Goal: Information Seeking & Learning: Check status

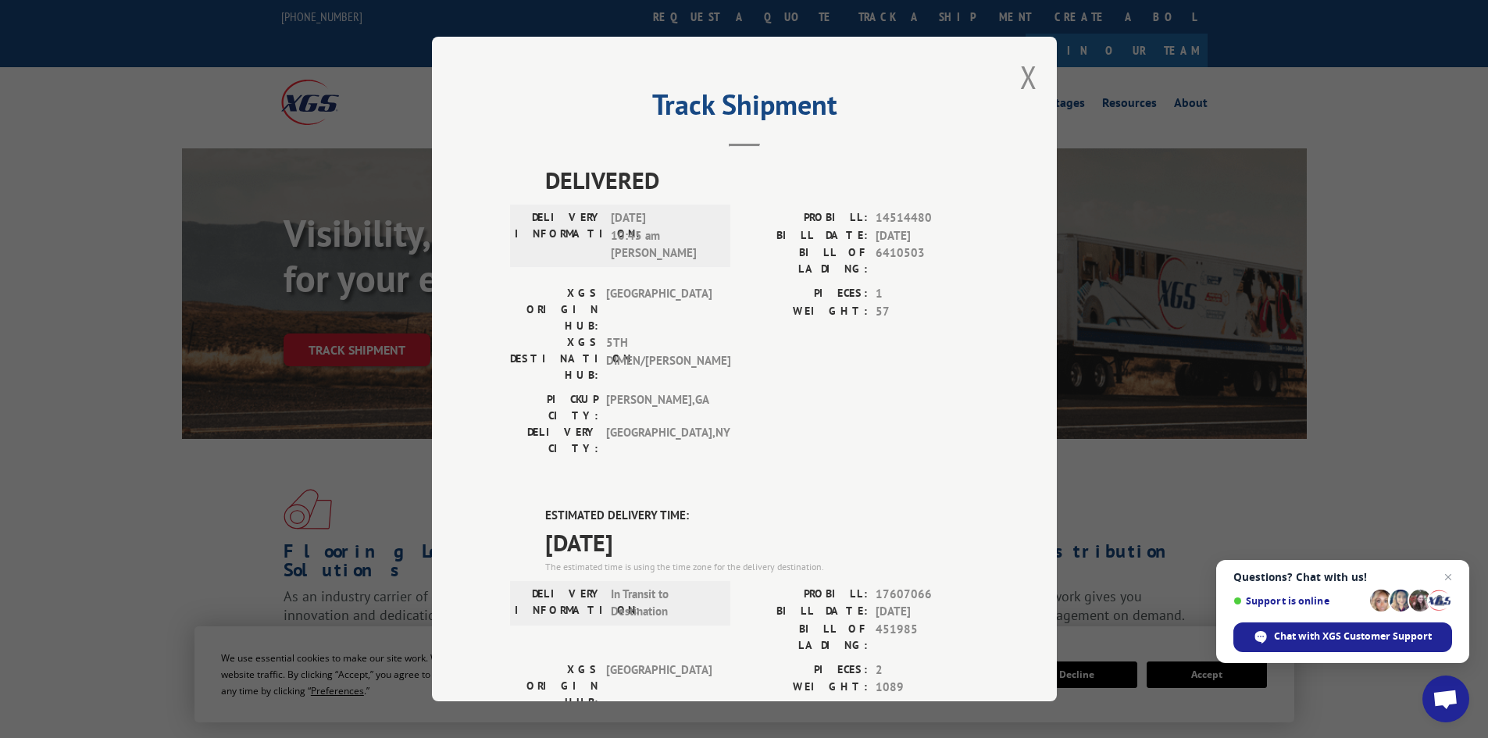
click at [204, 290] on div "Track Shipment DELIVERED DELIVERY INFORMATION: [DATE] 10:45 am [PERSON_NAME]: 1…" at bounding box center [744, 369] width 1488 height 738
click at [1020, 74] on button "Close modal" at bounding box center [1028, 76] width 17 height 41
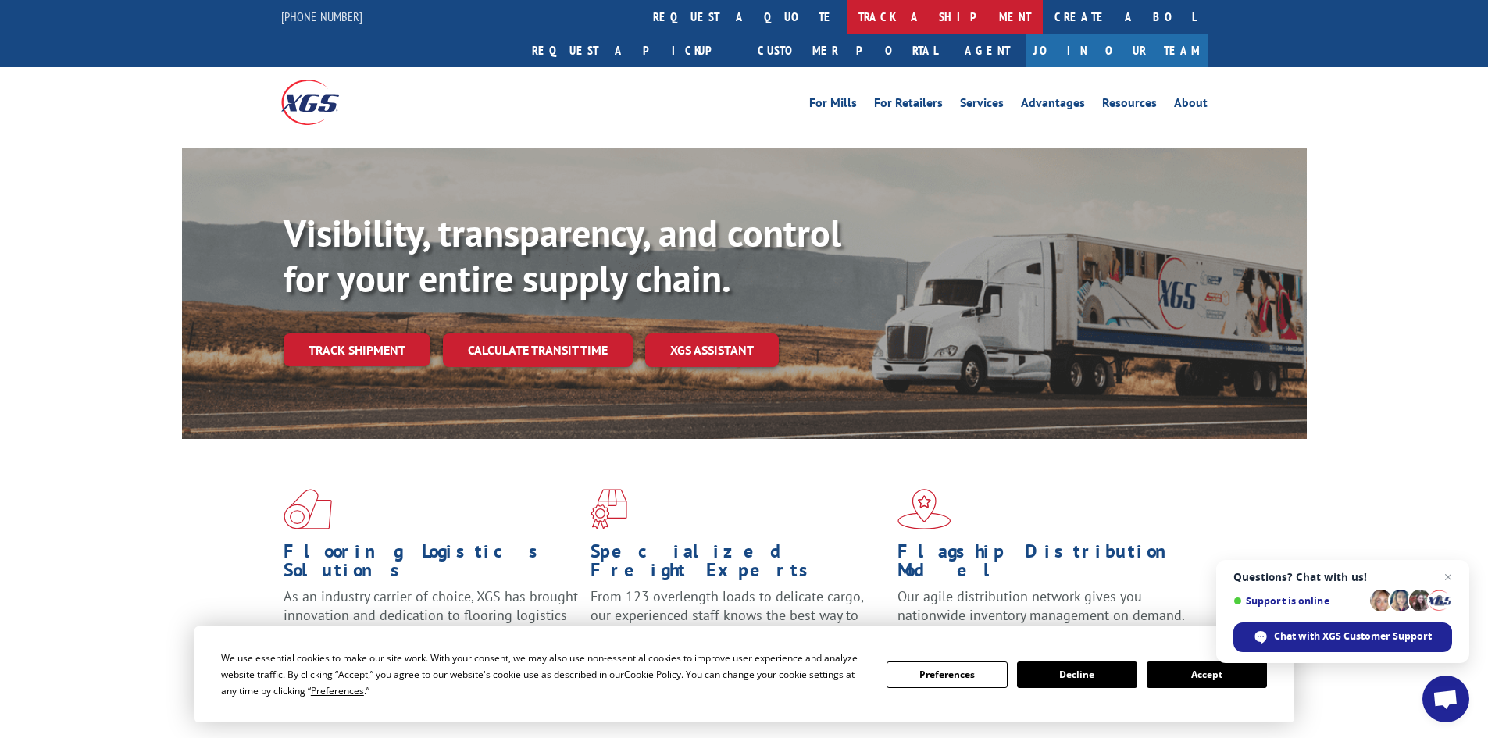
click at [847, 15] on link "track a shipment" at bounding box center [945, 17] width 196 height 34
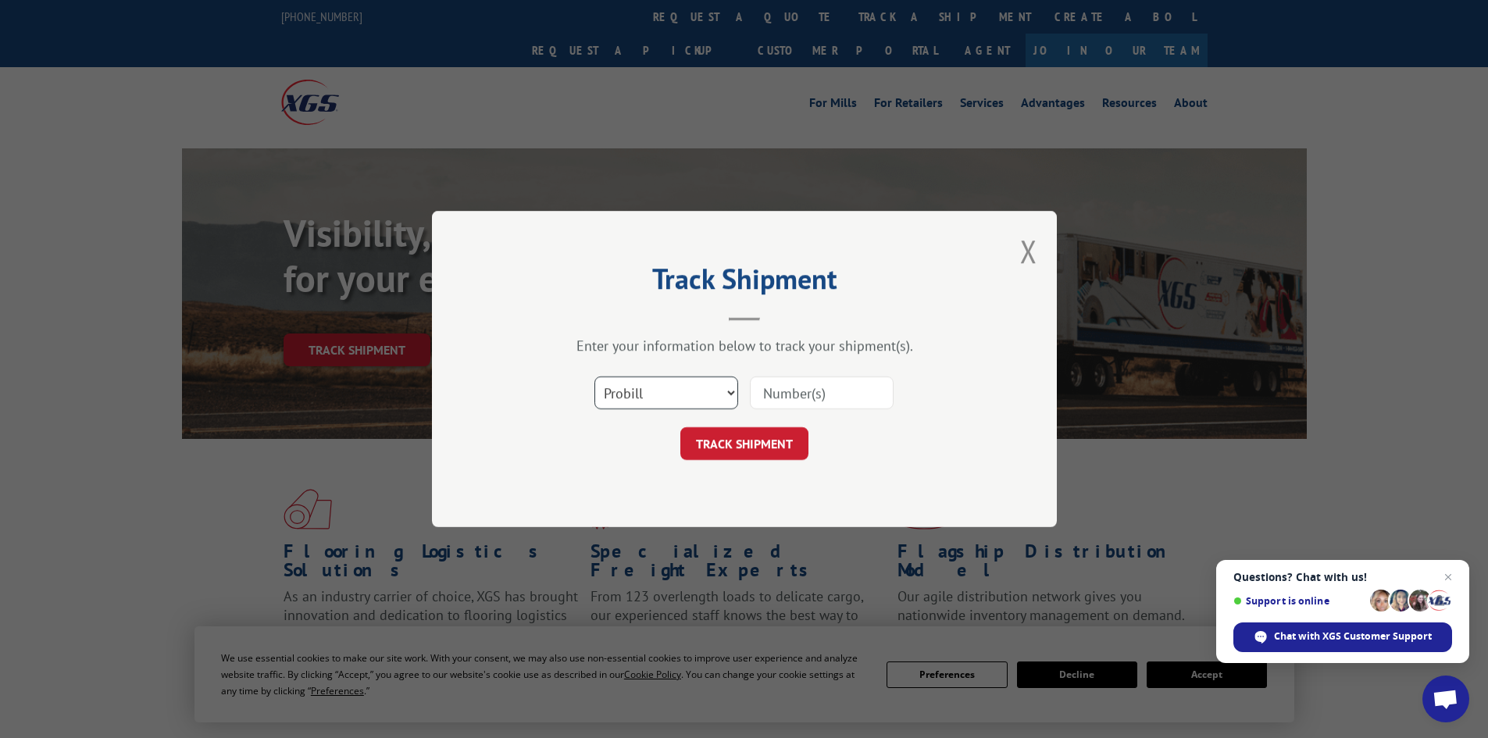
click at [650, 397] on select "Select category... Probill BOL PO" at bounding box center [666, 392] width 144 height 33
select select "po"
click at [594, 376] on select "Select category... Probill BOL PO" at bounding box center [666, 392] width 144 height 33
click at [775, 391] on input at bounding box center [822, 392] width 144 height 33
type input "02546816"
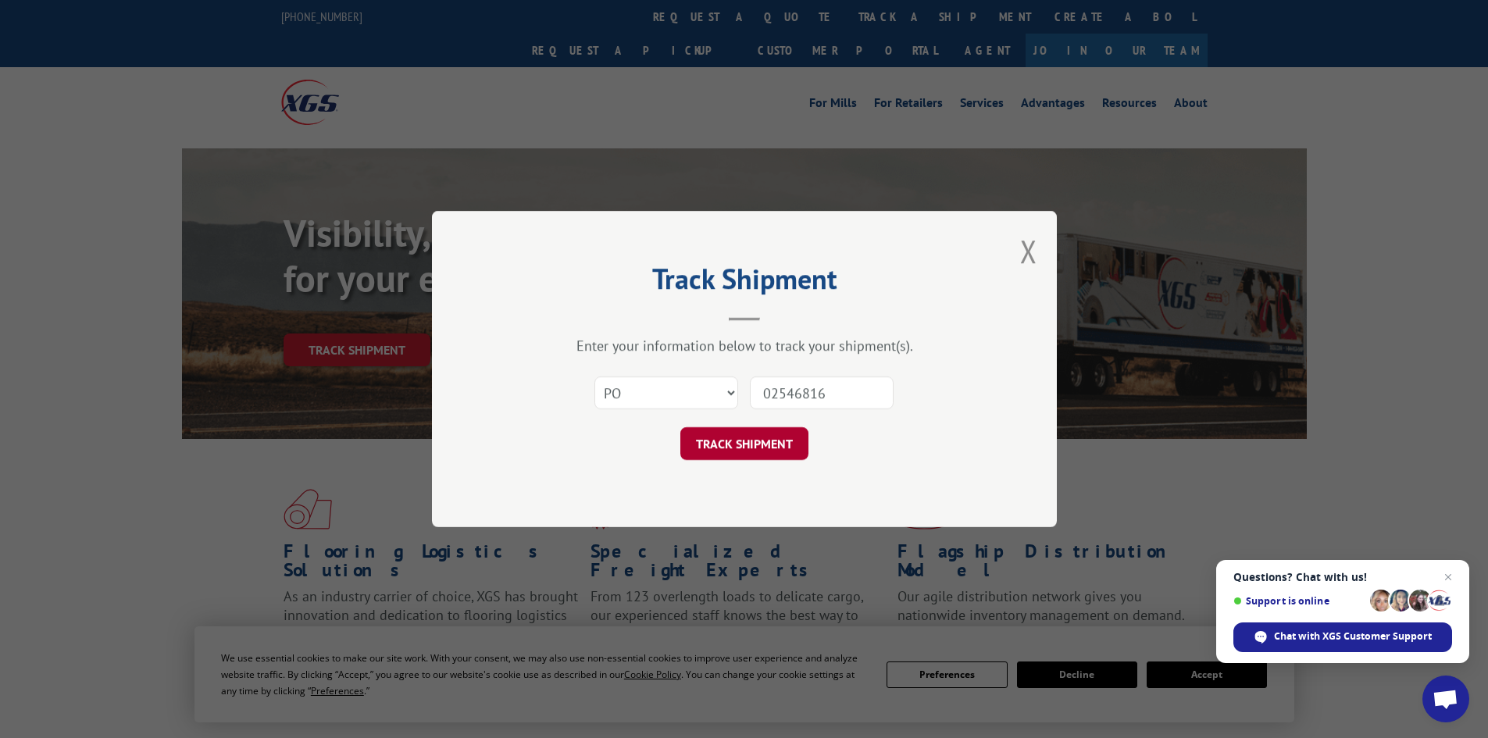
click at [725, 440] on button "TRACK SHIPMENT" at bounding box center [744, 443] width 128 height 33
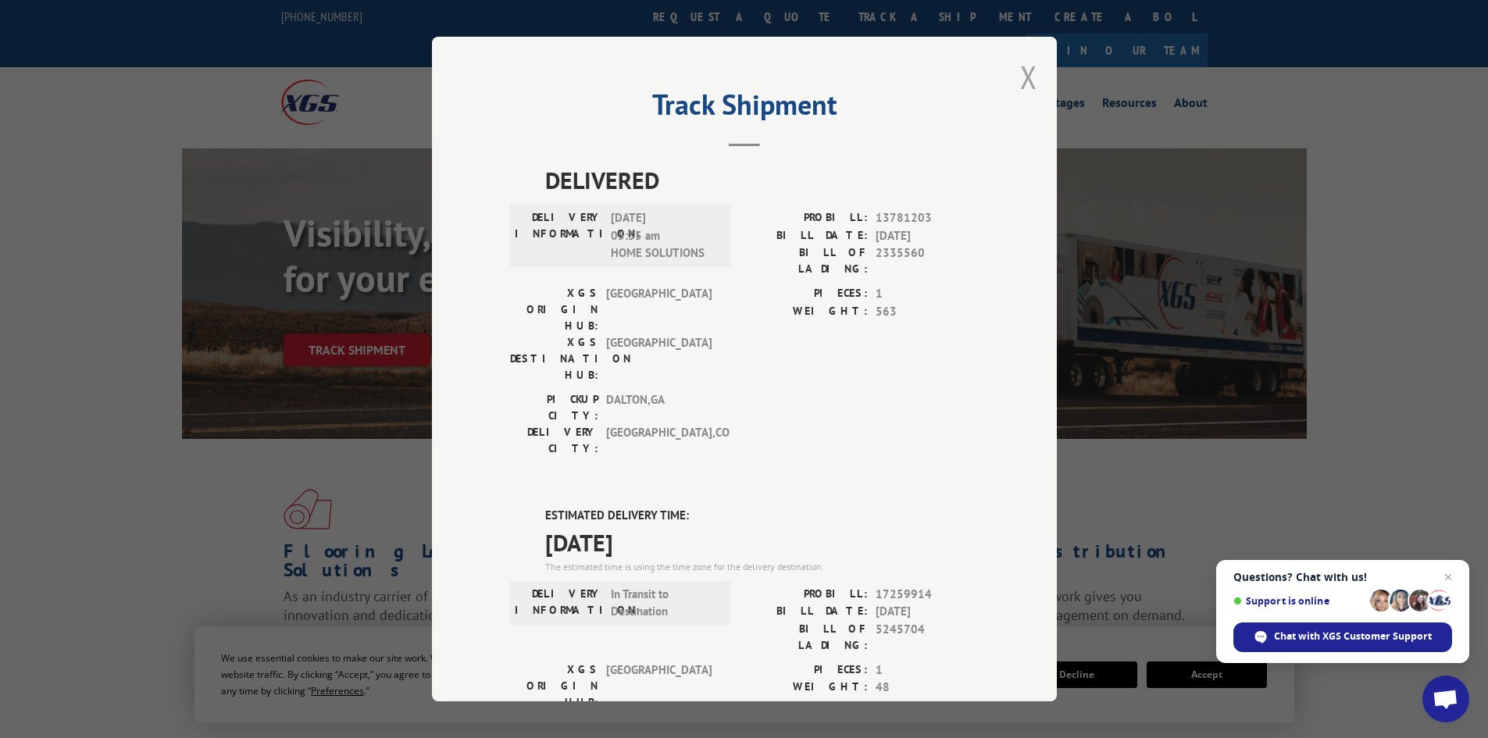
click at [1021, 70] on button "Close modal" at bounding box center [1028, 76] width 17 height 41
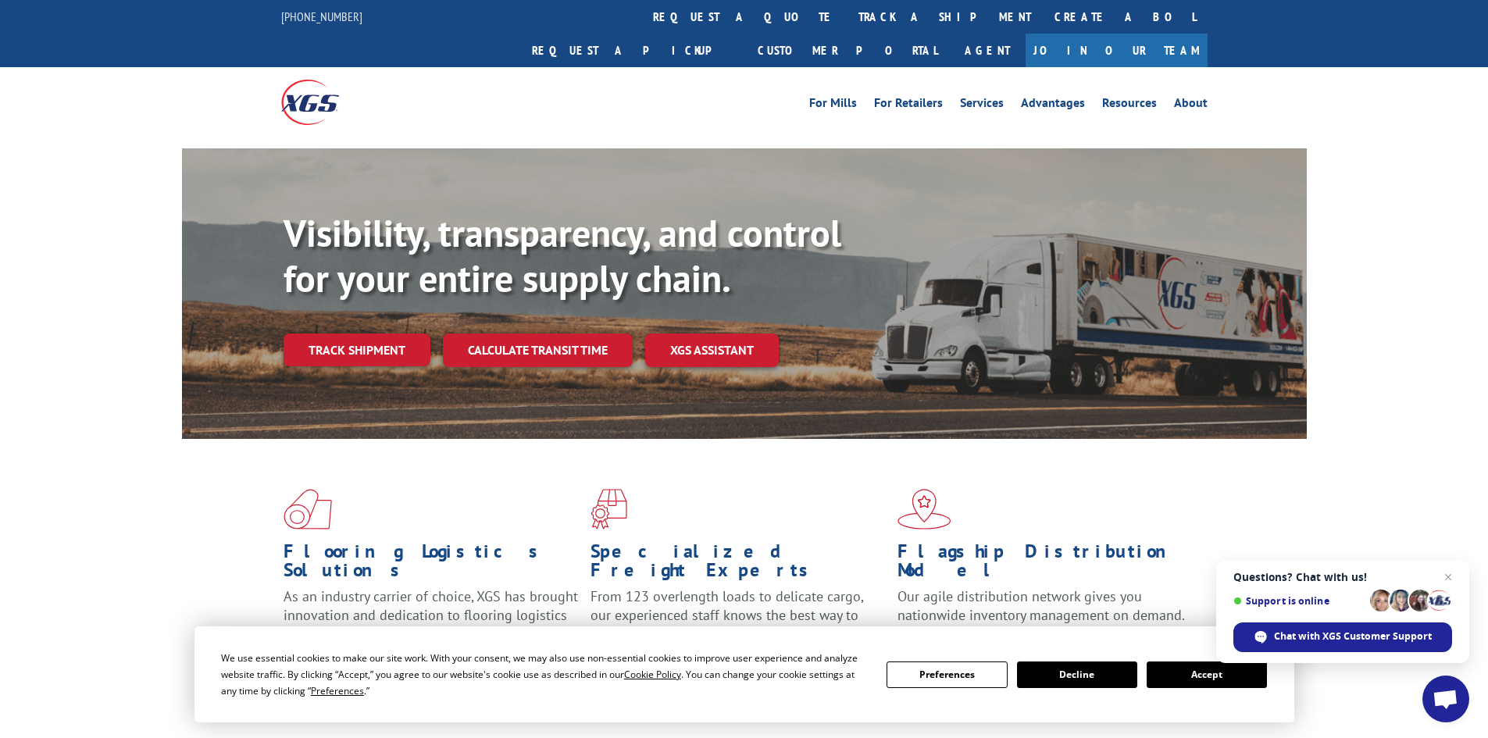
click at [1078, 673] on button "Decline" at bounding box center [1077, 674] width 120 height 27
